Goal: Task Accomplishment & Management: Complete application form

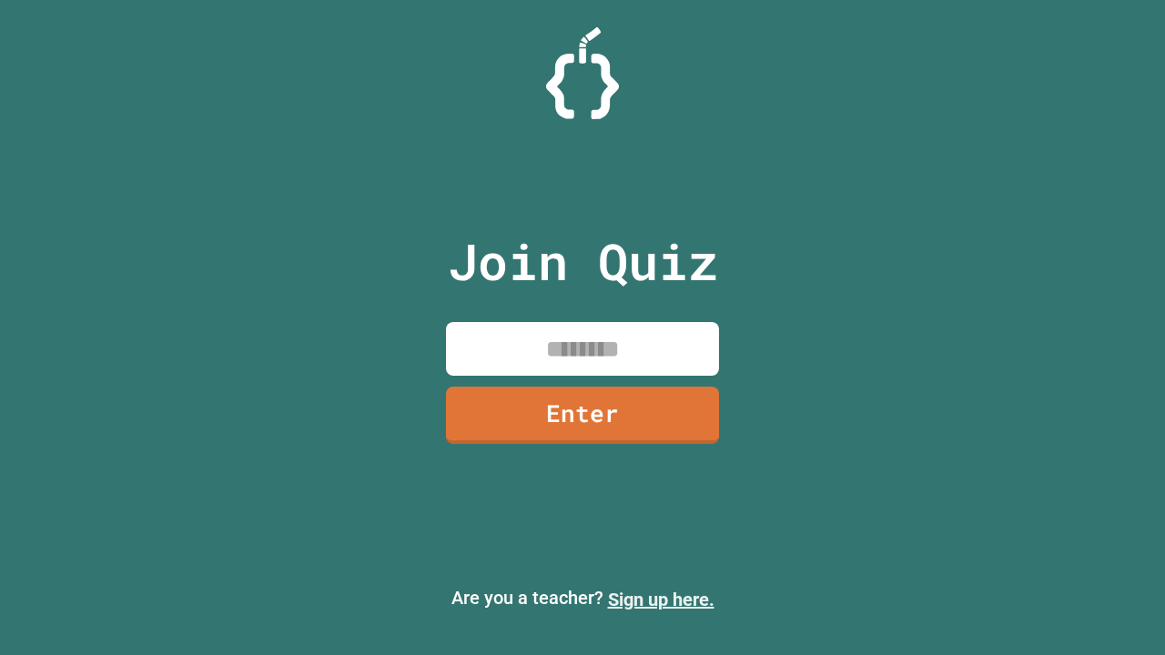
click at [661, 600] on link "Sign up here." at bounding box center [661, 600] width 106 height 22
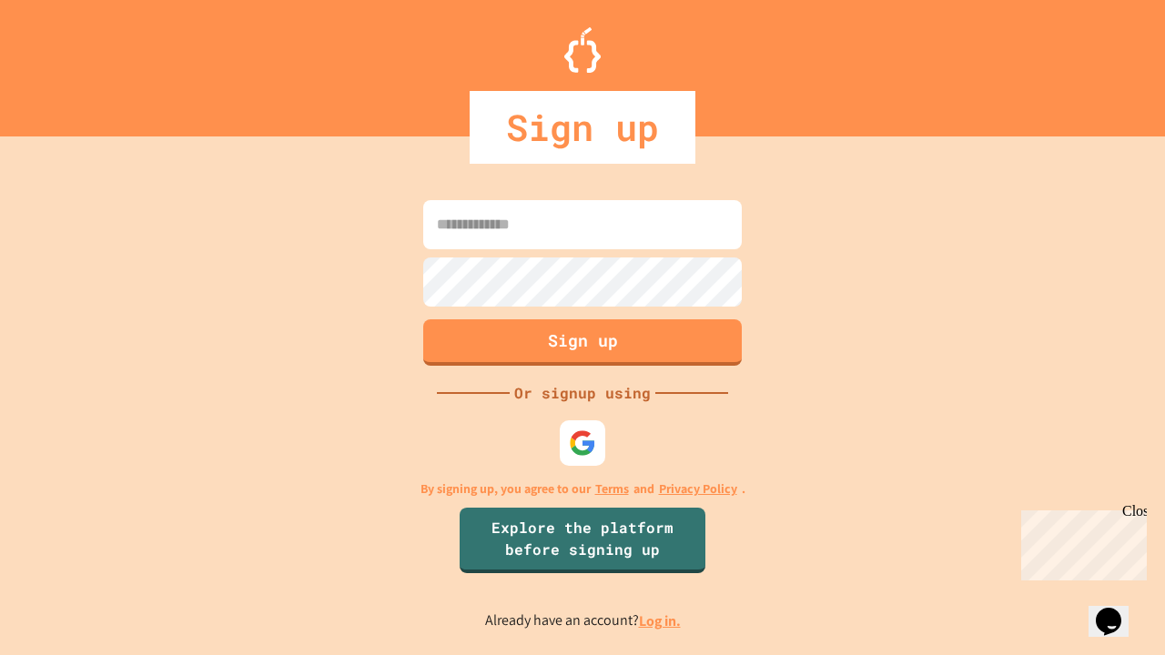
click at [661, 621] on link "Log in." at bounding box center [660, 620] width 42 height 19
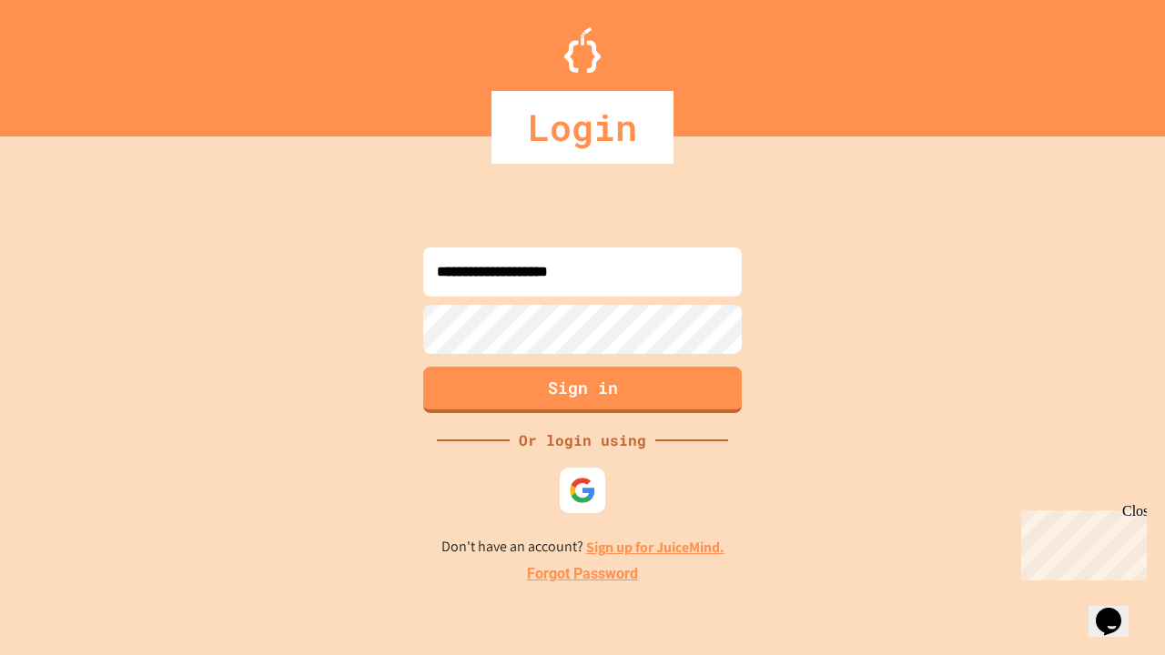
type input "**********"
